Goal: Transaction & Acquisition: Purchase product/service

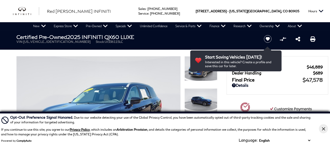
click at [9, 72] on div at bounding box center [113, 117] width 209 height 123
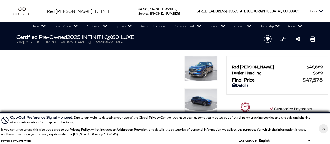
click at [319, 125] on div "Cookie Consent Banner" at bounding box center [323, 128] width 13 height 31
click at [320, 130] on button "Close Button" at bounding box center [323, 128] width 9 height 9
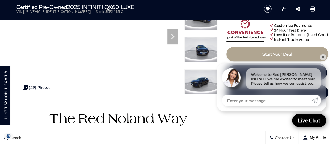
scroll to position [90, 0]
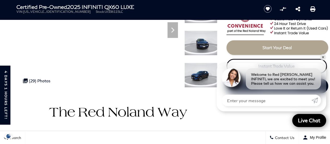
click at [318, 60] on link "Instant Trade Value" at bounding box center [277, 66] width 101 height 15
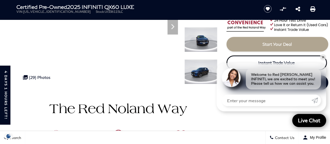
scroll to position [118, 0]
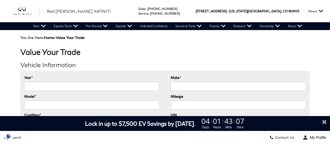
scroll to position [4, 0]
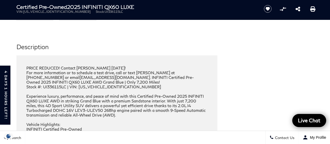
scroll to position [742, 0]
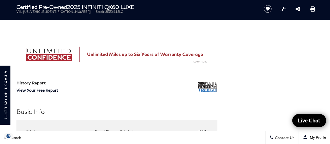
scroll to position [395, 0]
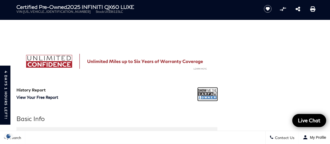
click at [211, 99] on img at bounding box center [208, 93] width 20 height 13
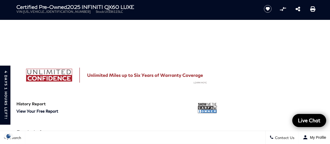
scroll to position [381, 0]
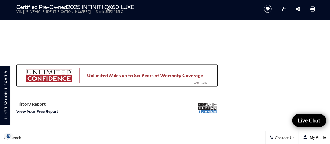
click at [61, 78] on img at bounding box center [116, 75] width 201 height 22
